Goal: Check status: Check status

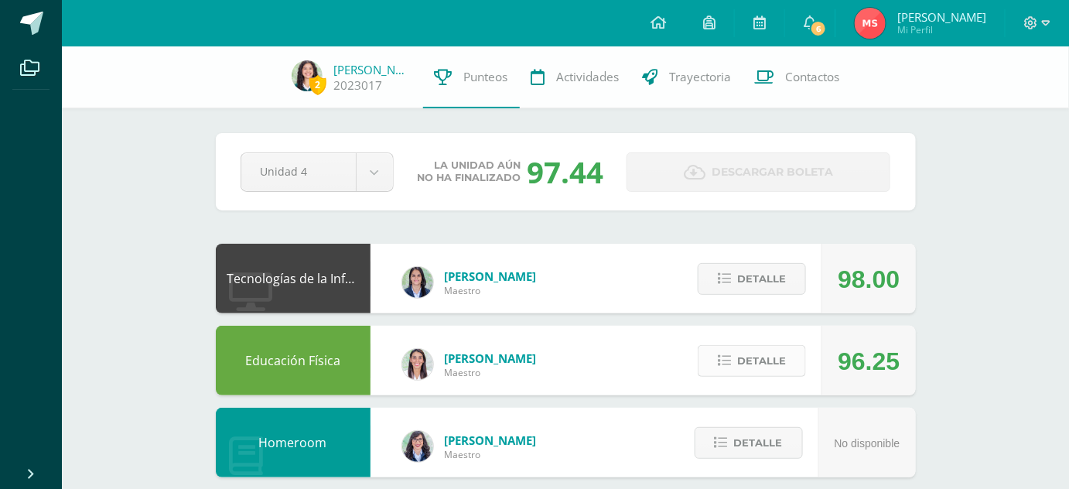
click at [714, 354] on button "Detalle" at bounding box center [752, 361] width 108 height 32
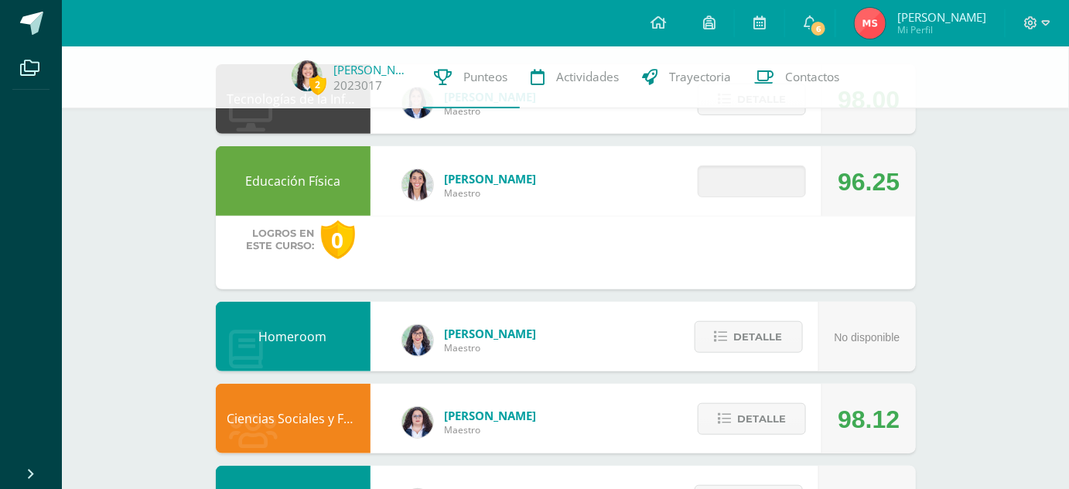
scroll to position [180, 0]
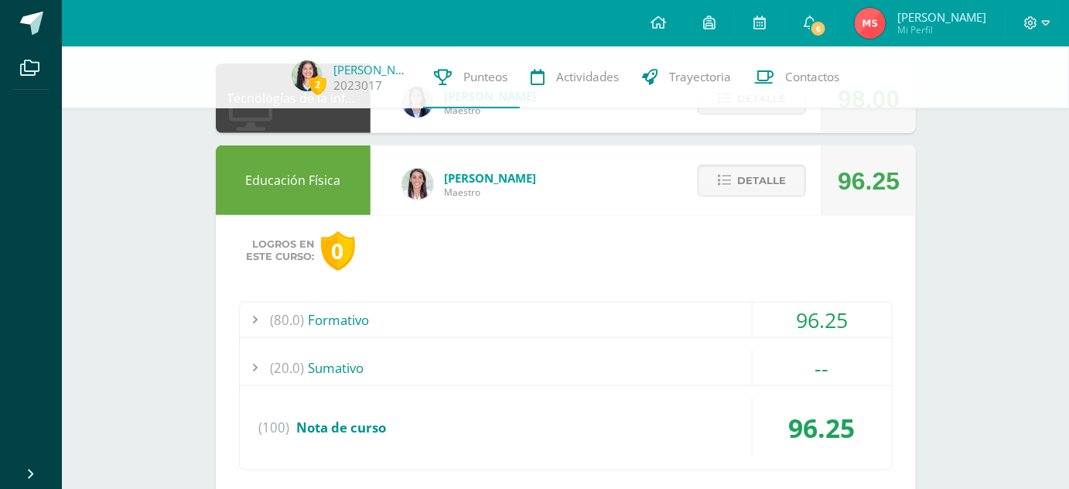
click at [670, 320] on div "(80.0) Formativo" at bounding box center [566, 320] width 652 height 35
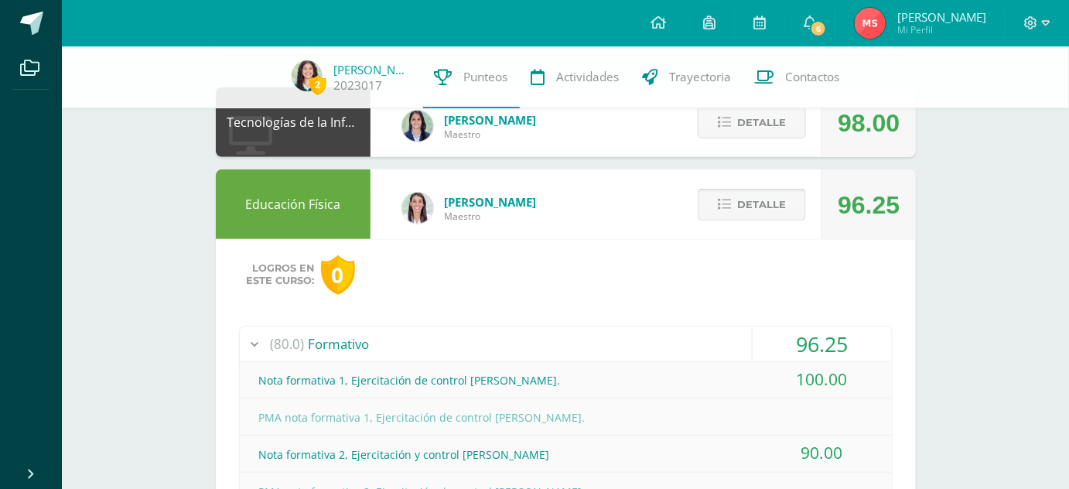
scroll to position [155, 0]
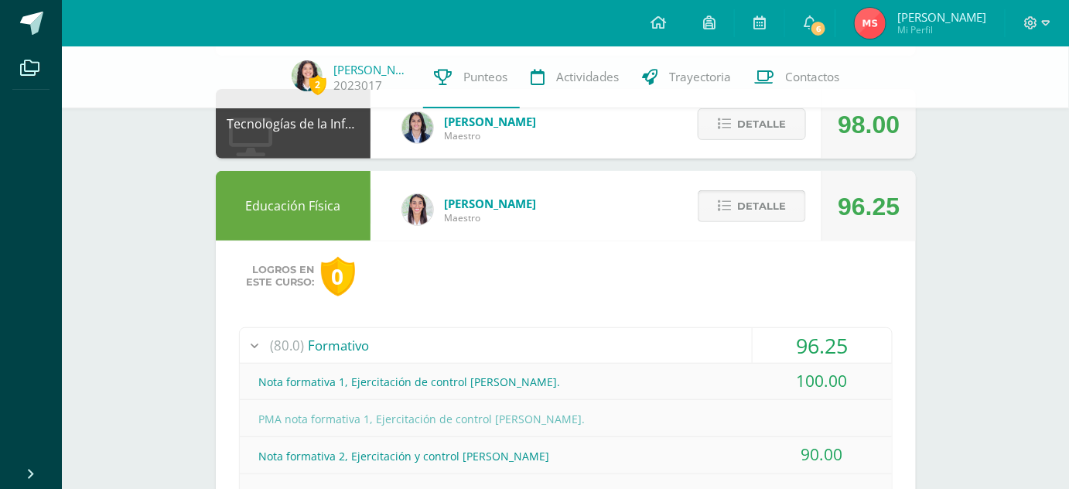
click at [788, 192] on button "Detalle" at bounding box center [752, 206] width 108 height 32
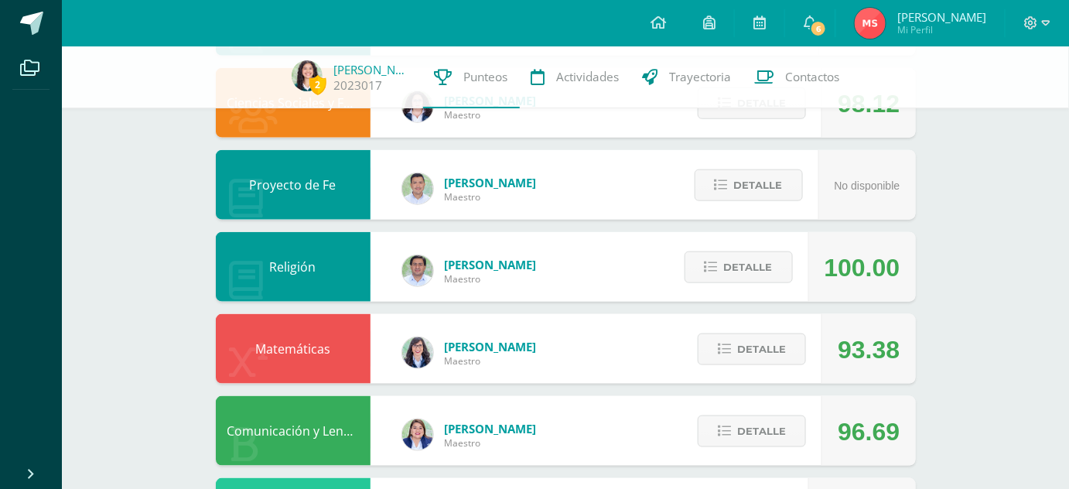
scroll to position [422, 0]
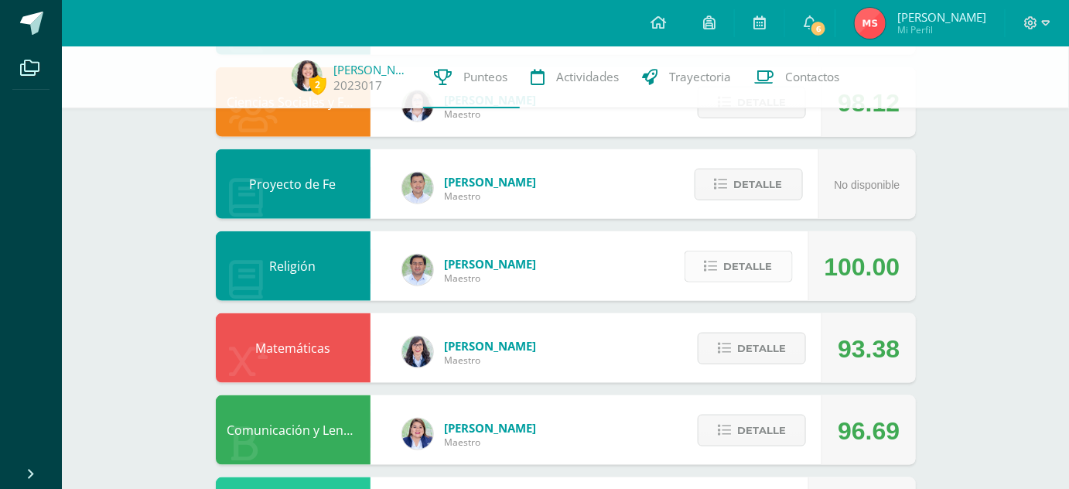
click at [744, 251] on button "Detalle" at bounding box center [739, 267] width 108 height 32
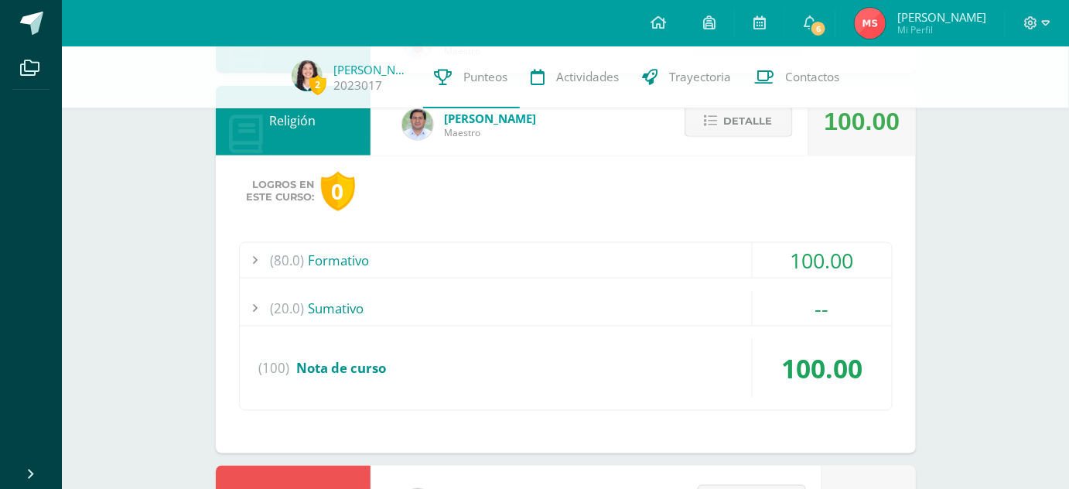
scroll to position [571, 0]
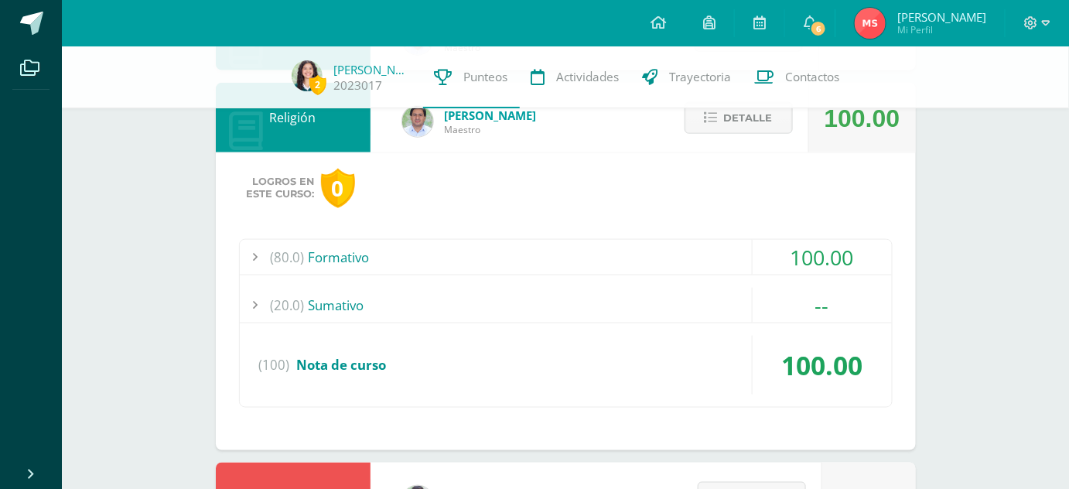
click at [658, 255] on div "(80.0) Formativo" at bounding box center [566, 257] width 652 height 35
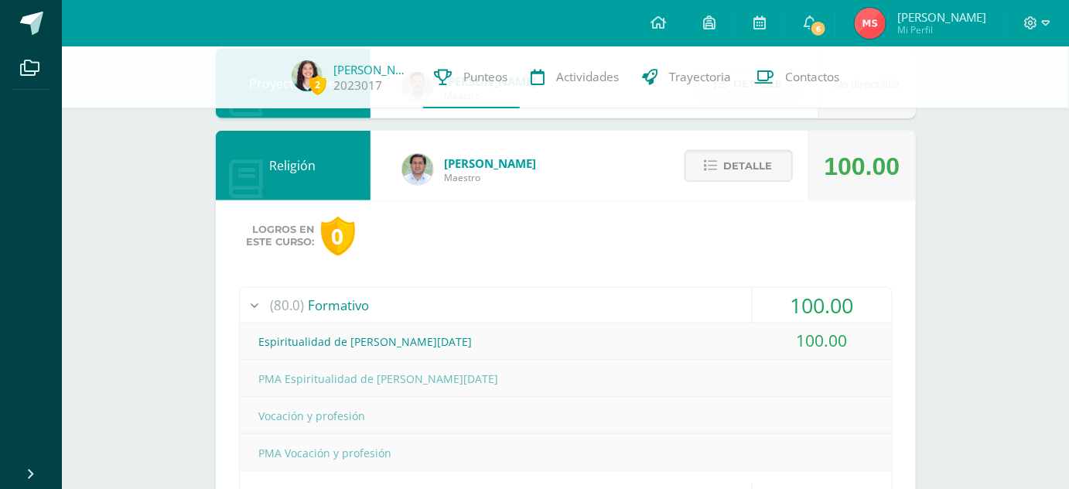
scroll to position [520, 0]
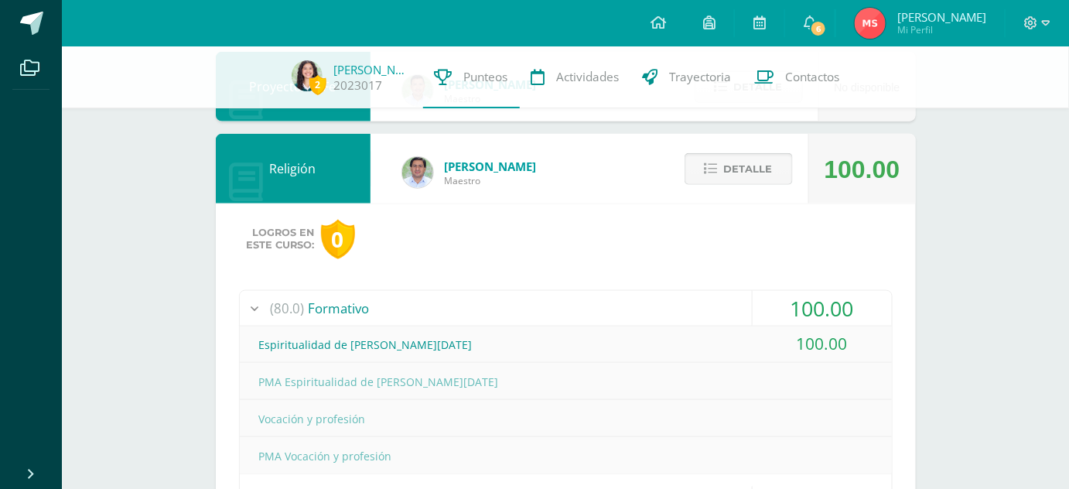
click at [730, 156] on span "Detalle" at bounding box center [748, 169] width 49 height 29
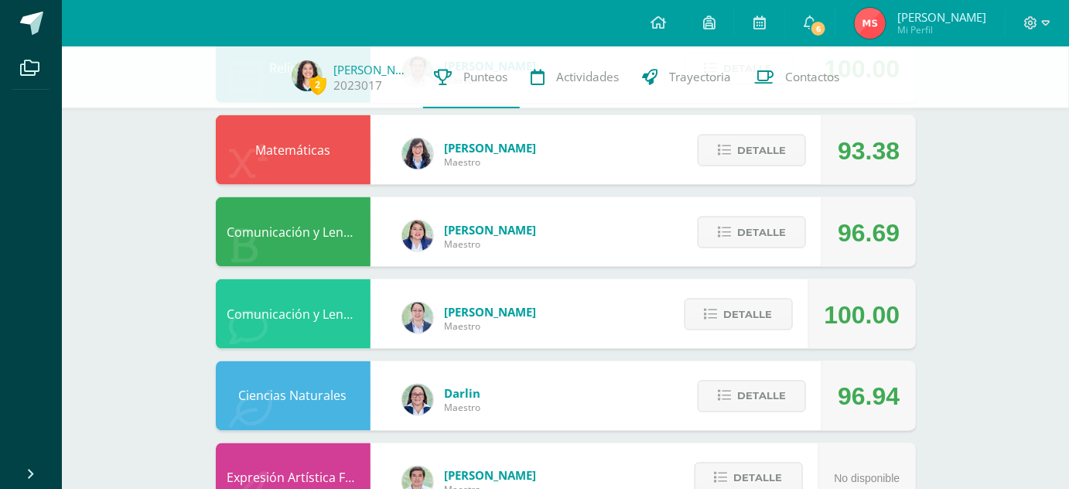
scroll to position [622, 0]
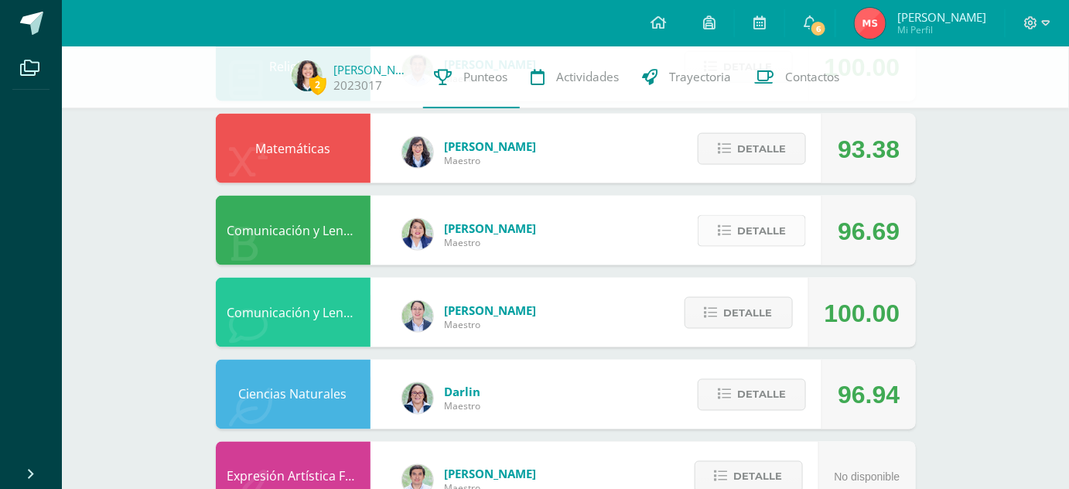
click at [726, 226] on icon at bounding box center [724, 230] width 13 height 13
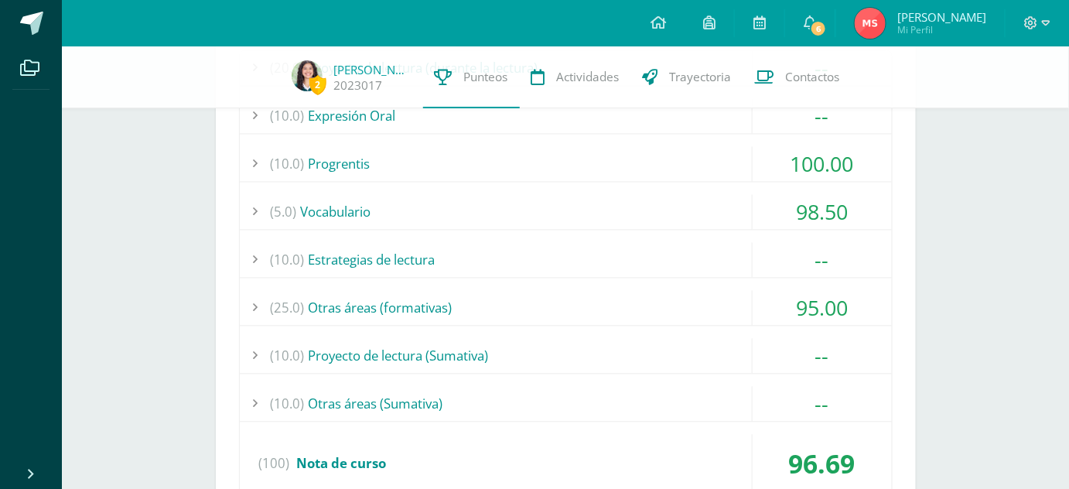
click at [645, 229] on div "(20.0) Proyecto de lectura (durante la lectura) -- Actividad No. 1" at bounding box center [566, 278] width 654 height 456
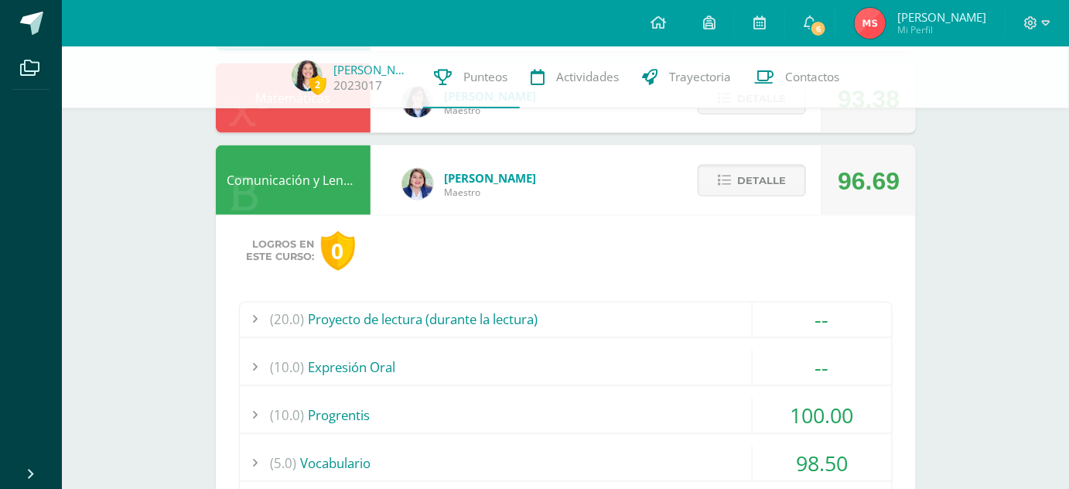
scroll to position [661, 0]
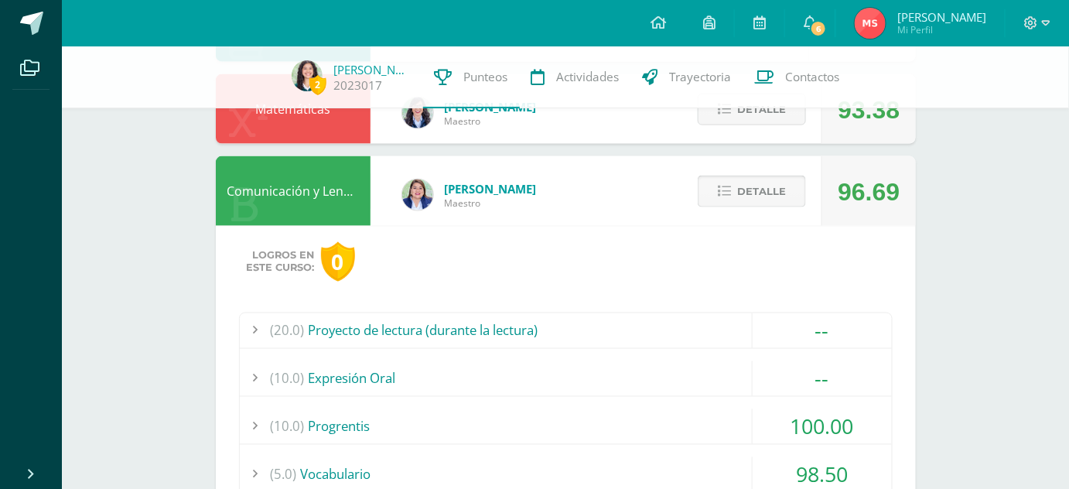
click at [707, 188] on button "Detalle" at bounding box center [752, 192] width 108 height 32
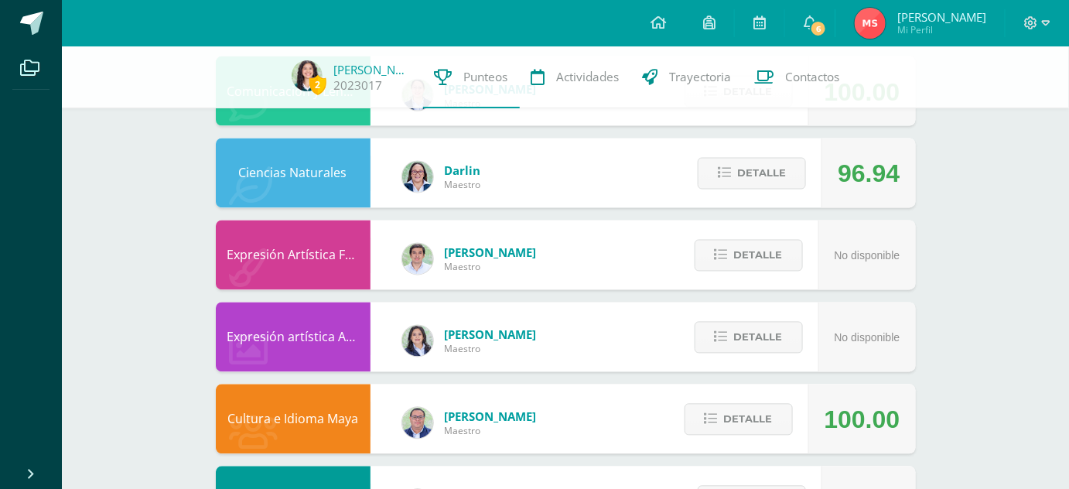
scroll to position [844, 0]
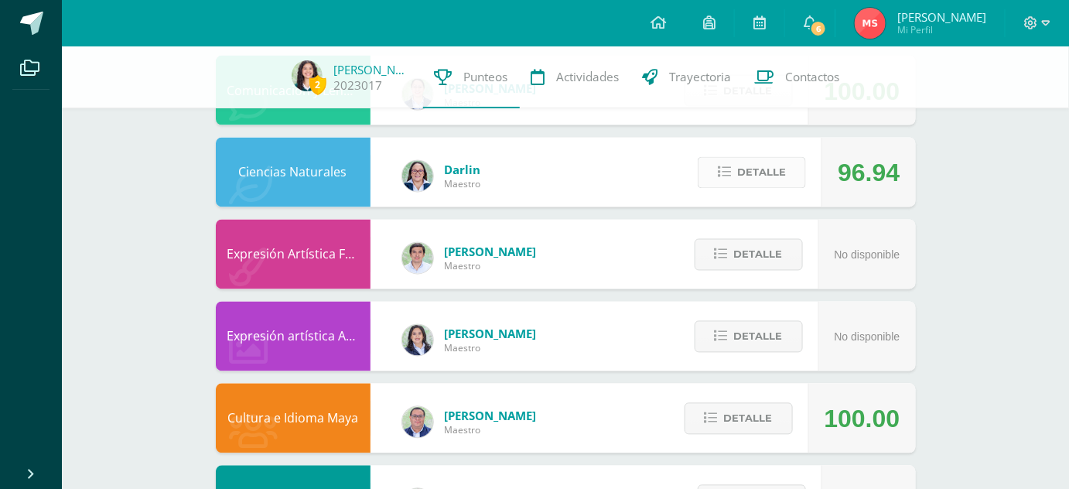
click at [715, 180] on button "Detalle" at bounding box center [752, 173] width 108 height 32
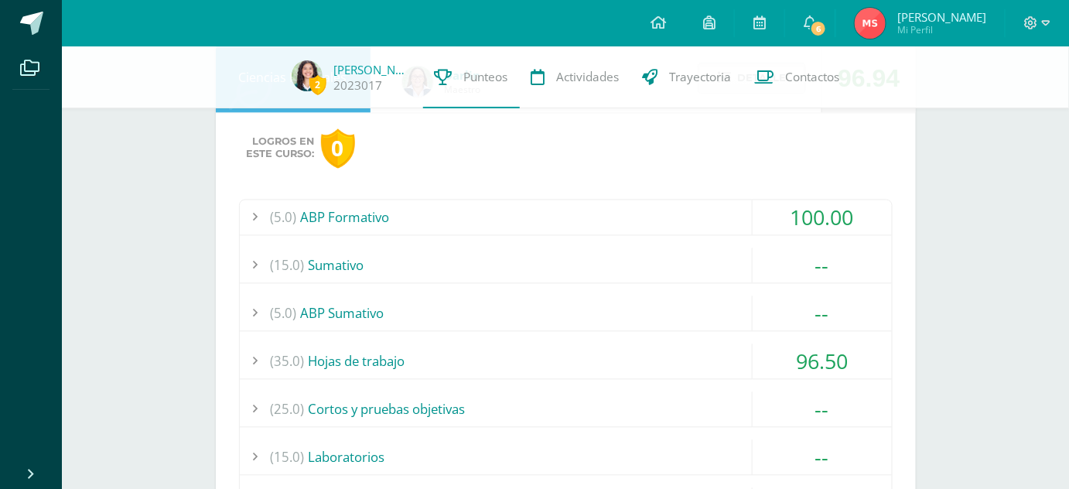
click at [679, 352] on div "(35.0) Hojas de trabajo" at bounding box center [566, 361] width 652 height 35
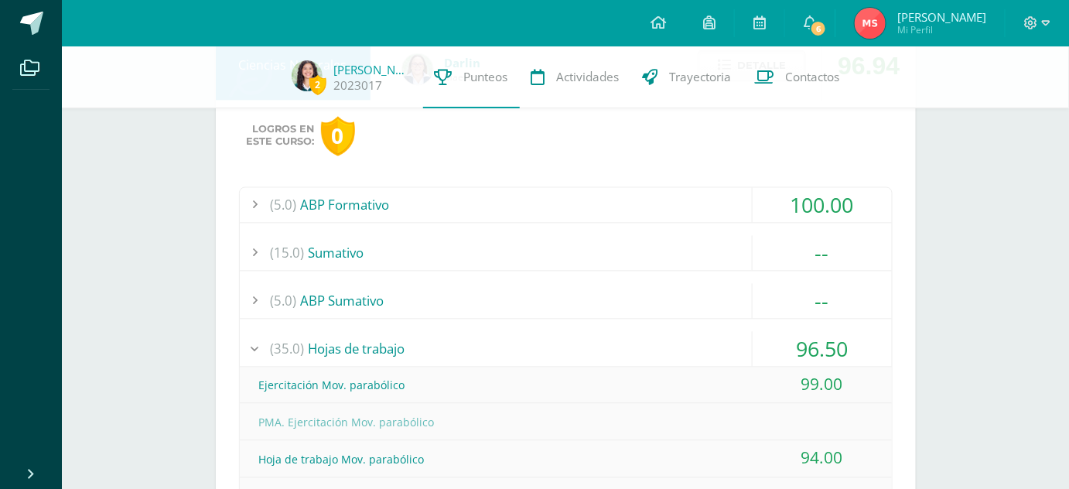
click at [672, 362] on div "(35.0) Hojas de trabajo" at bounding box center [566, 349] width 652 height 35
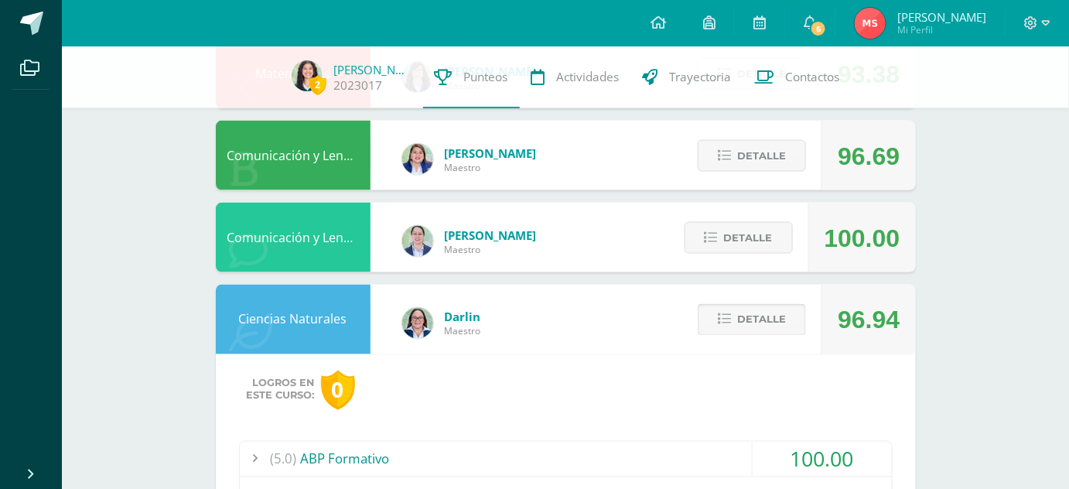
scroll to position [696, 0]
click at [737, 317] on button "Detalle" at bounding box center [752, 321] width 108 height 32
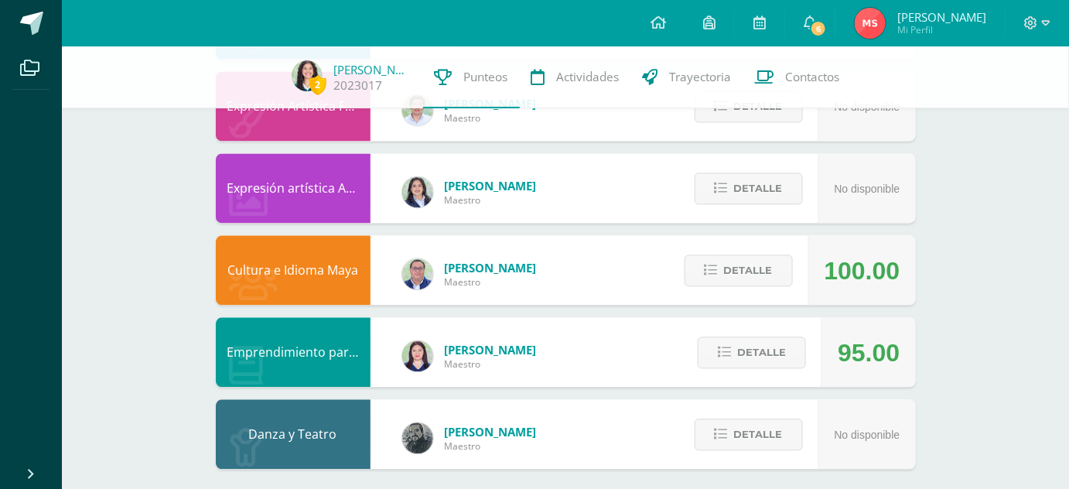
scroll to position [1003, 0]
